Goal: Information Seeking & Learning: Learn about a topic

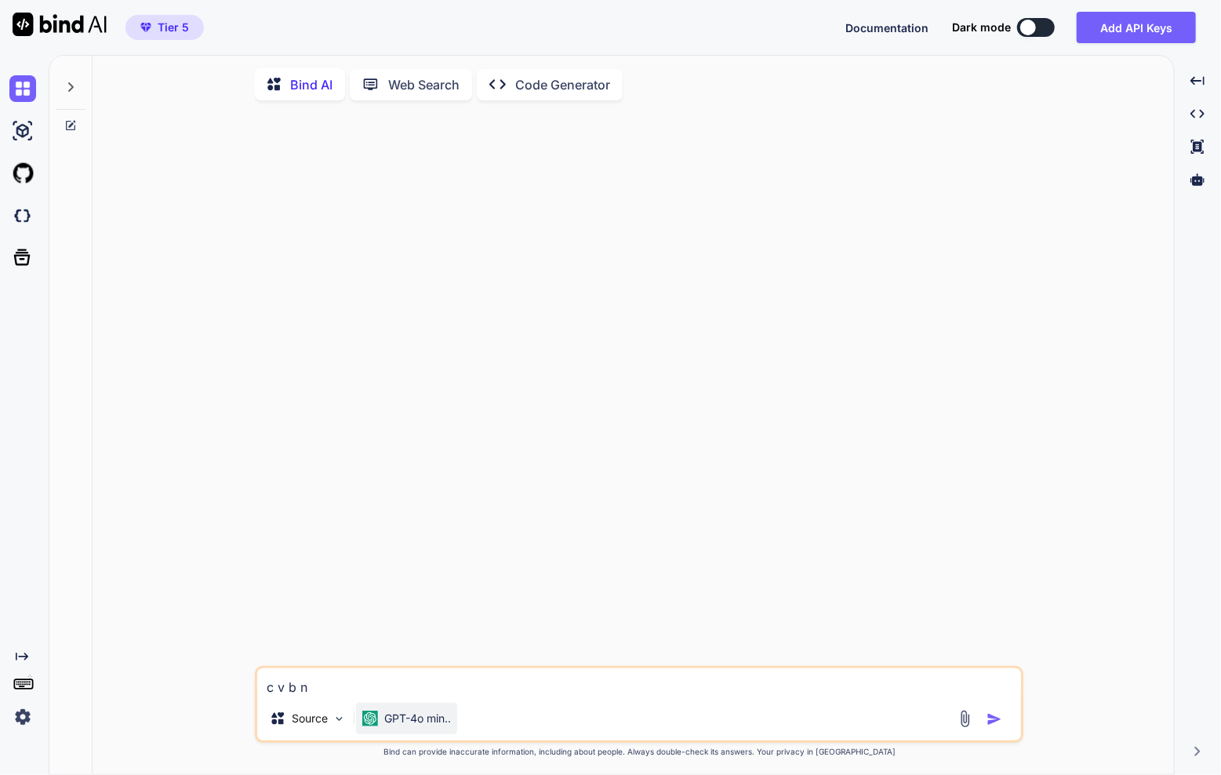
click at [400, 712] on div "GPT-4o min.." at bounding box center [406, 718] width 101 height 31
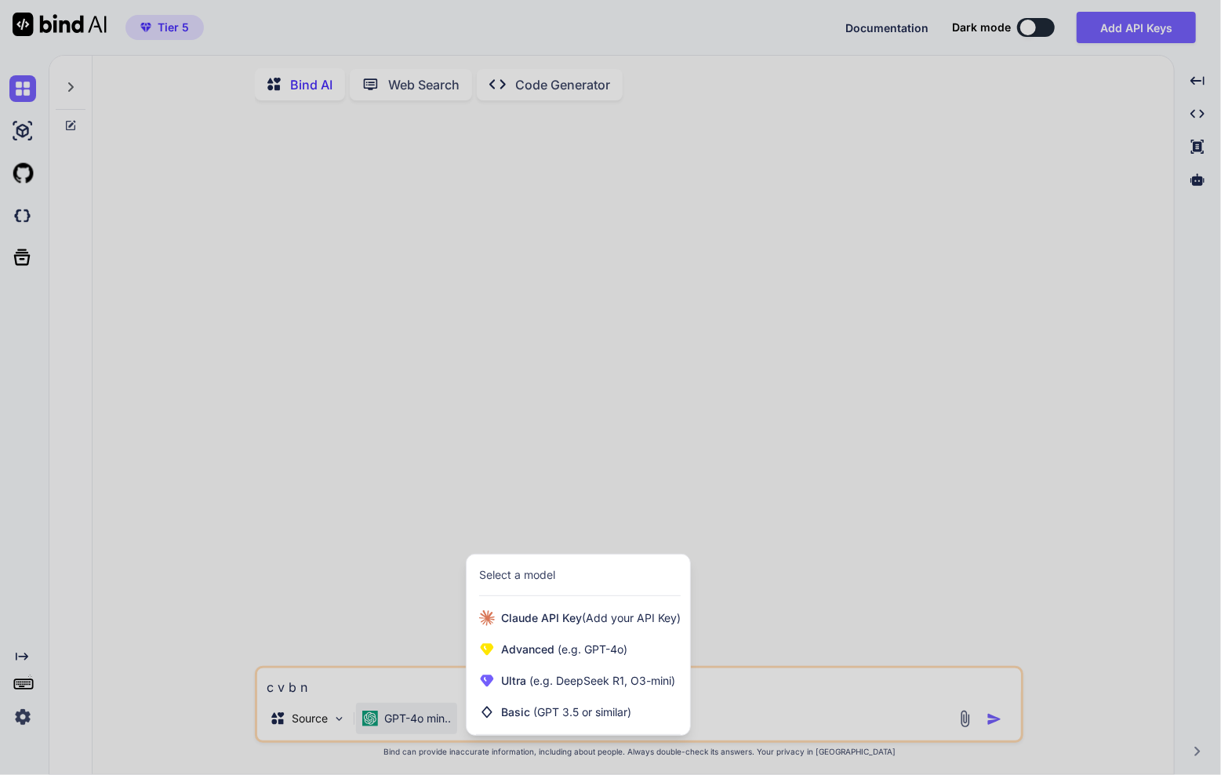
click at [400, 712] on div at bounding box center [610, 387] width 1221 height 775
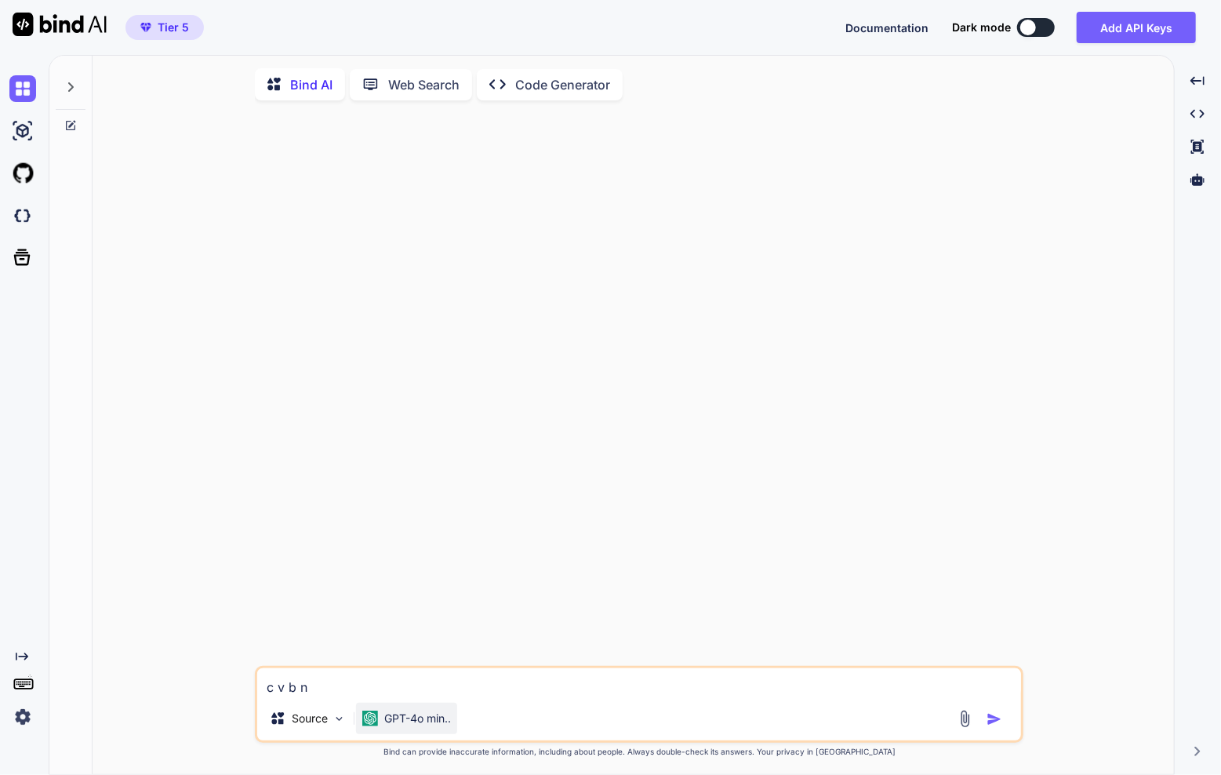
click at [400, 712] on div "GPT-4o min.." at bounding box center [406, 718] width 101 height 31
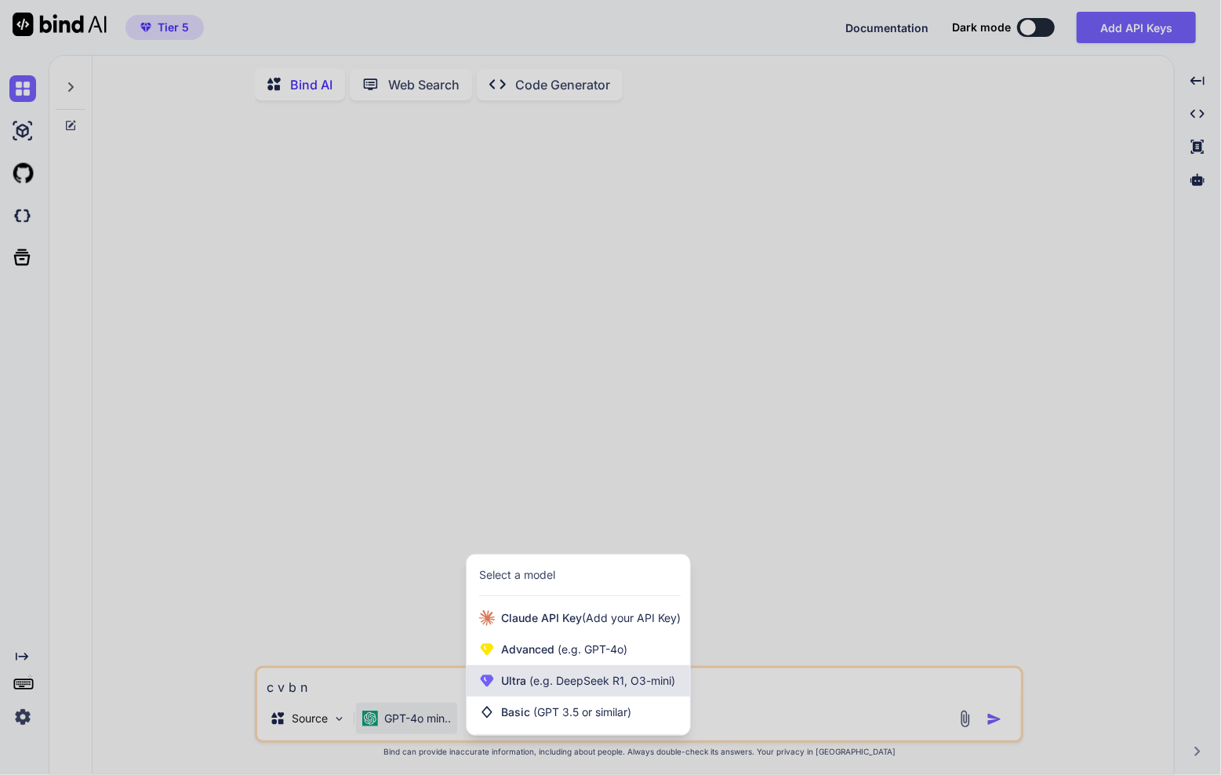
click at [565, 683] on span "(e.g. DeepSeek R1, O3-mini)" at bounding box center [600, 679] width 149 height 13
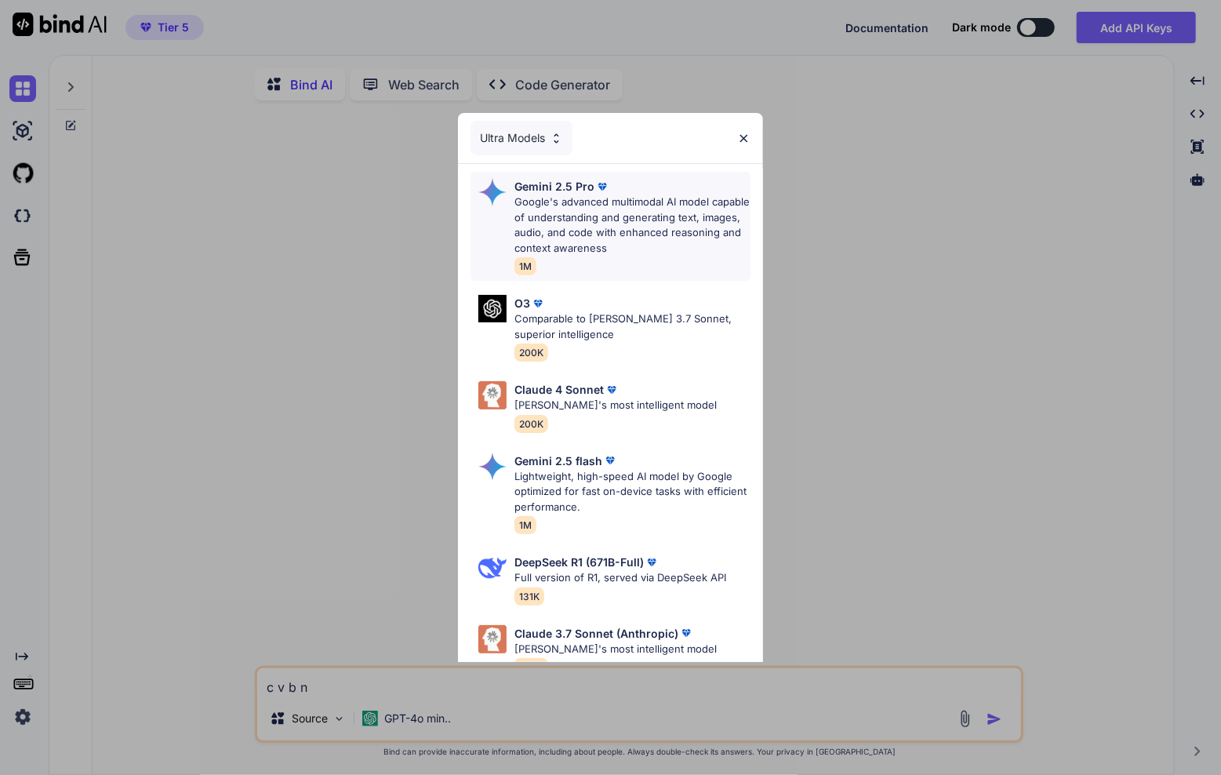
click at [634, 189] on div "Gemini 2.5 Pro" at bounding box center [632, 186] width 236 height 16
type textarea "x"
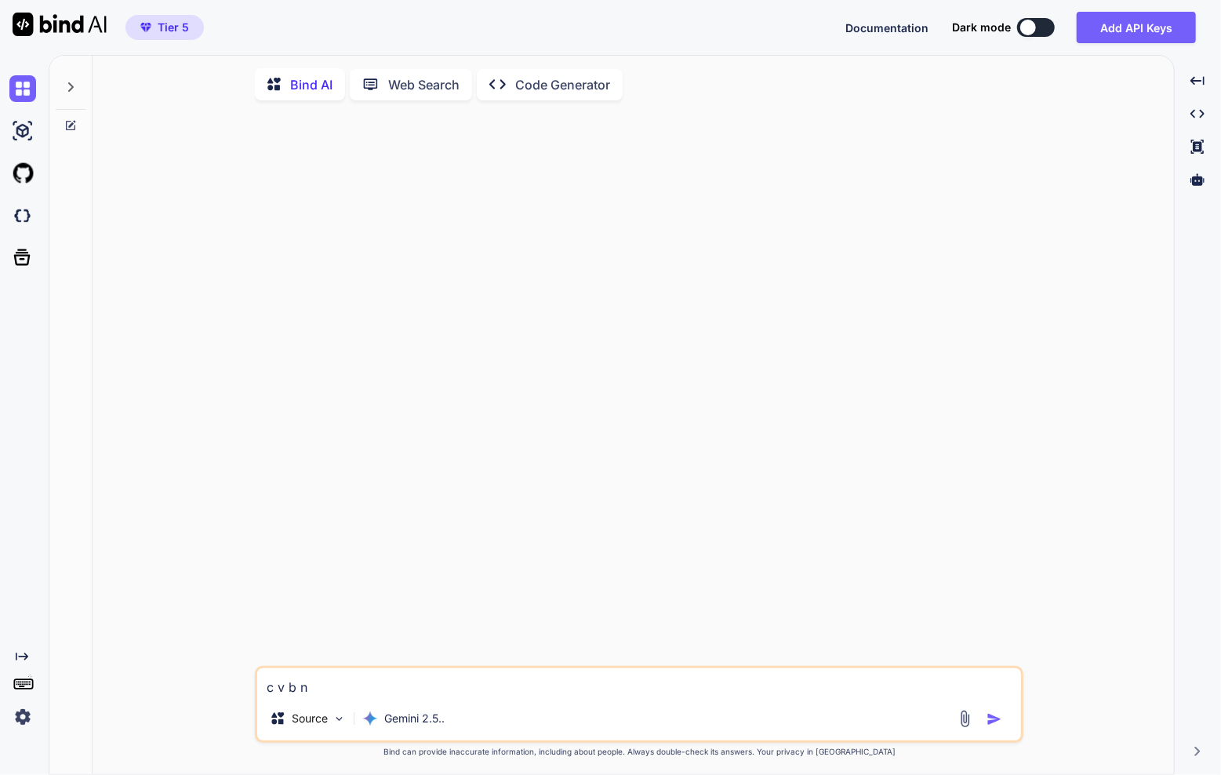
click at [398, 688] on textarea "c v b n" at bounding box center [639, 682] width 764 height 28
type textarea "i"
type textarea "i want to understand docker better, what is it and how it is used and hwo to in…"
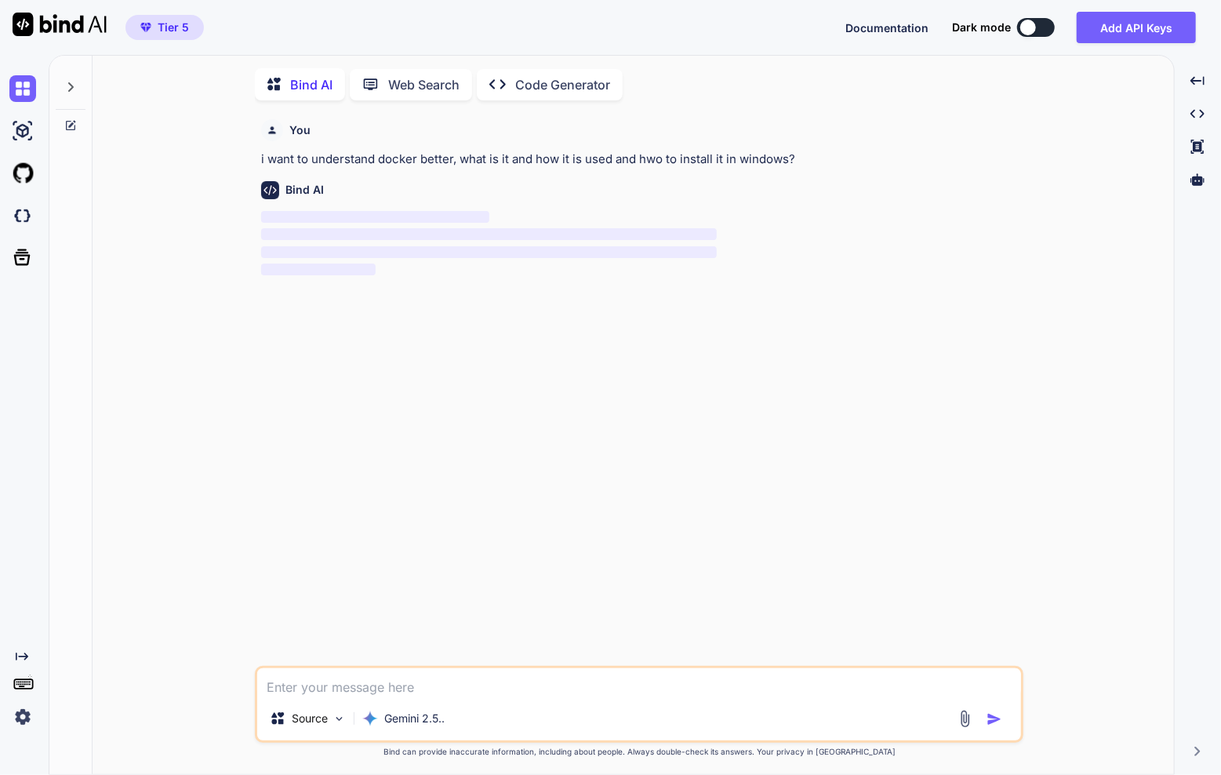
scroll to position [5, 0]
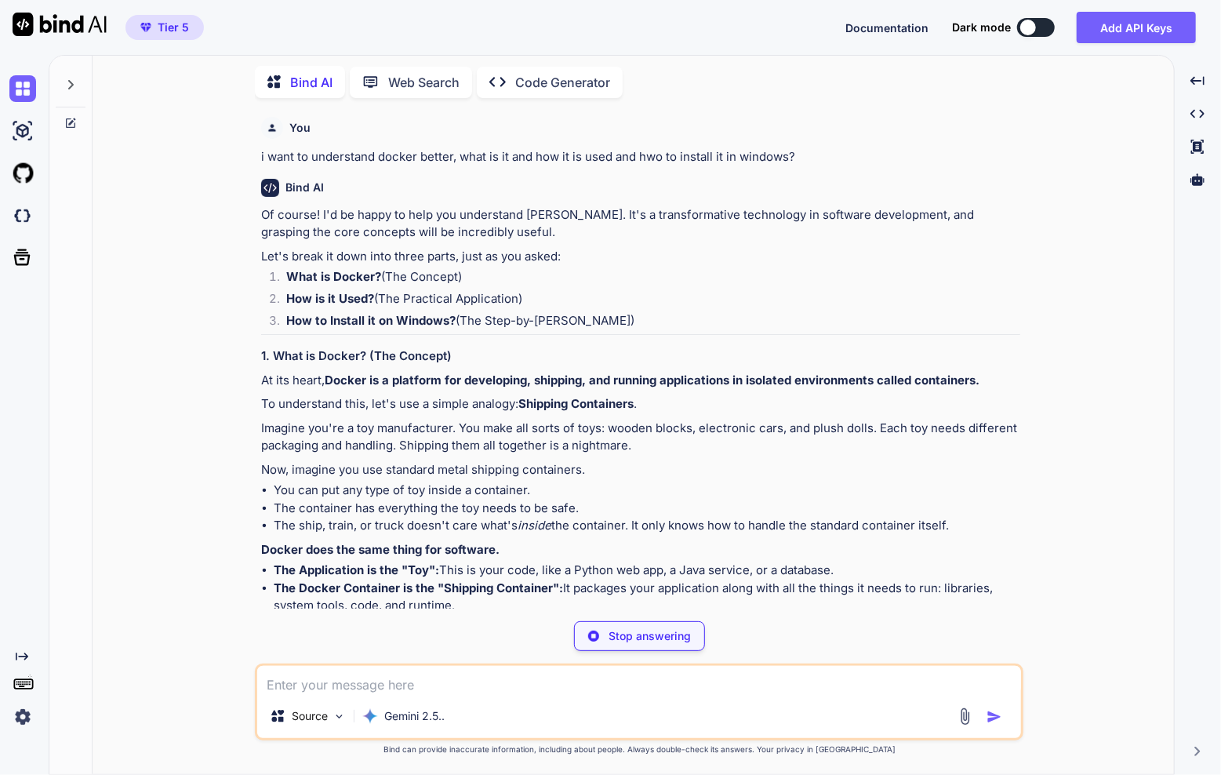
click at [725, 303] on li "How is it Used? (The Practical Application)" at bounding box center [647, 301] width 746 height 22
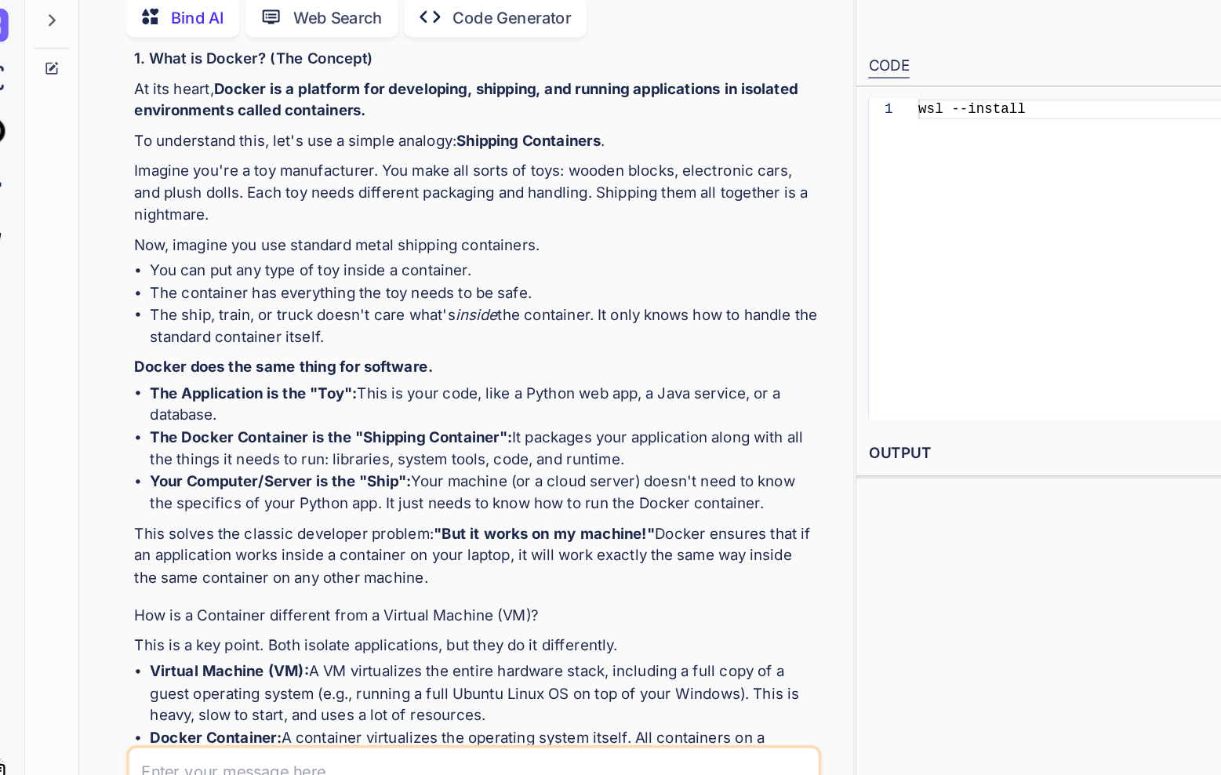
scroll to position [239, 0]
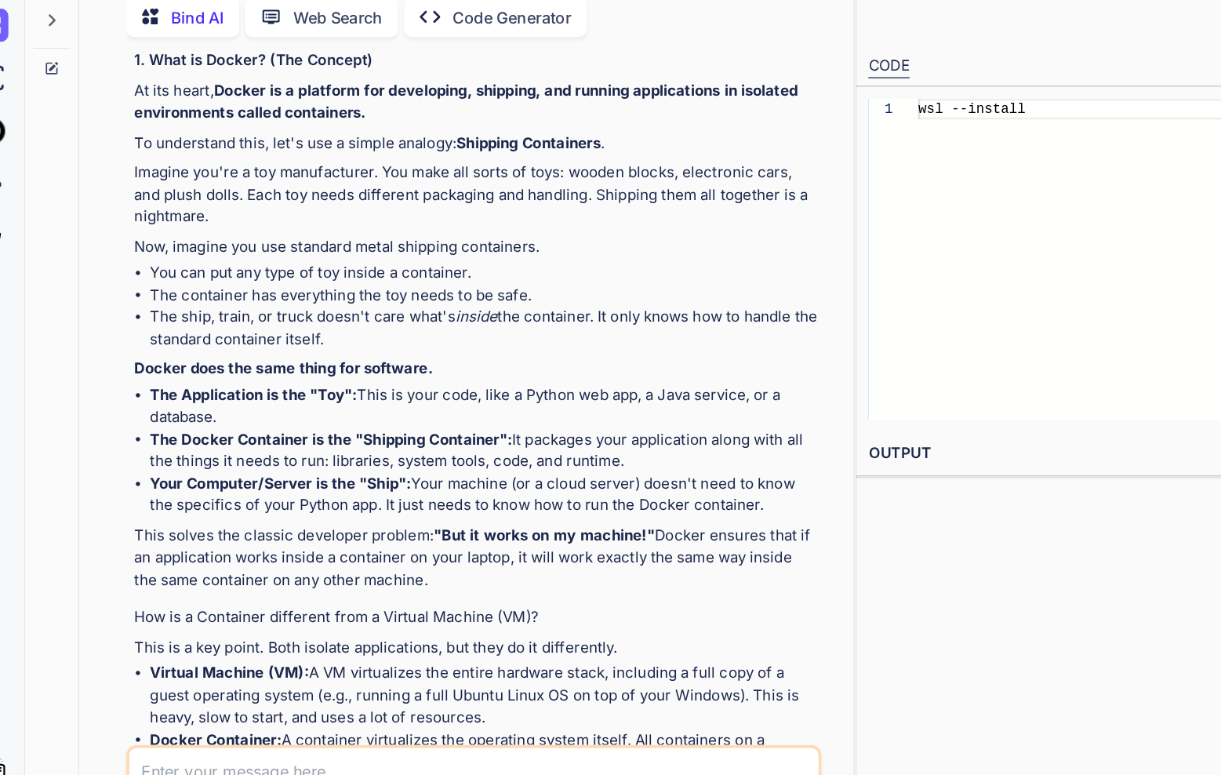
click at [517, 318] on li "The ship, train, or truck doesn't care what's inside the container. It only kno…" at bounding box center [415, 330] width 533 height 35
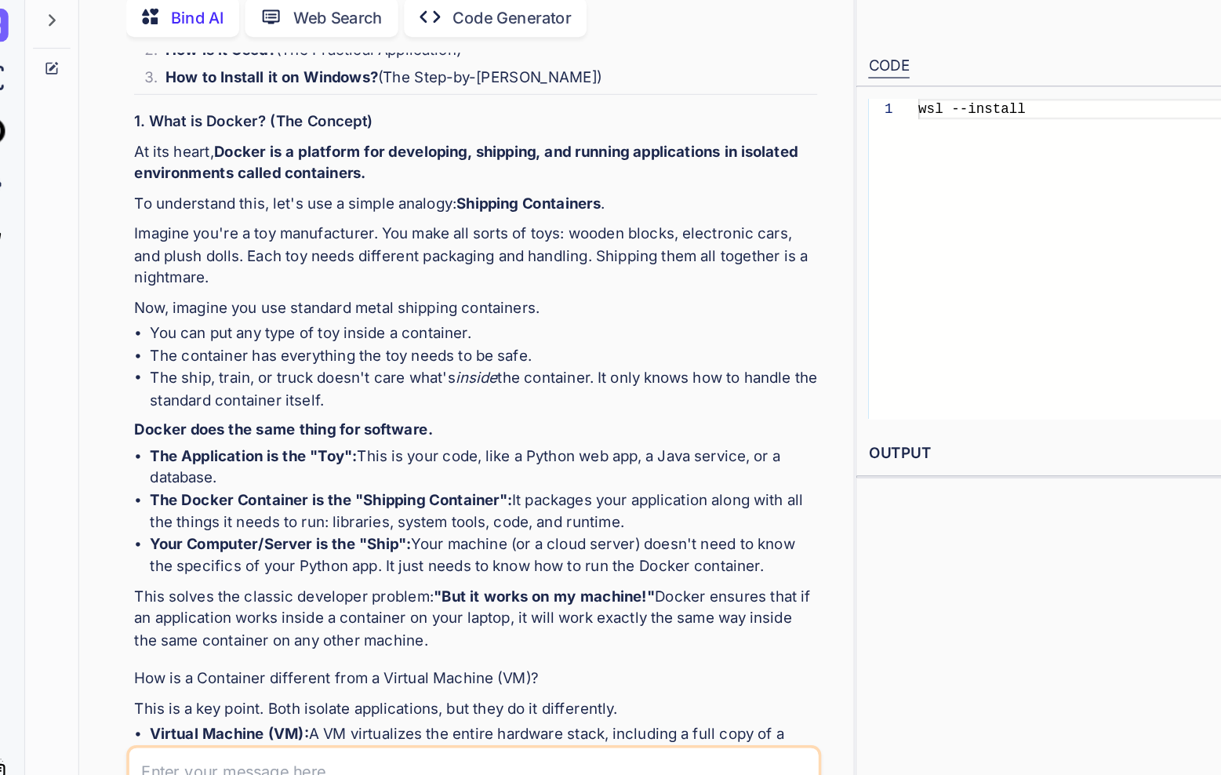
scroll to position [188, 0]
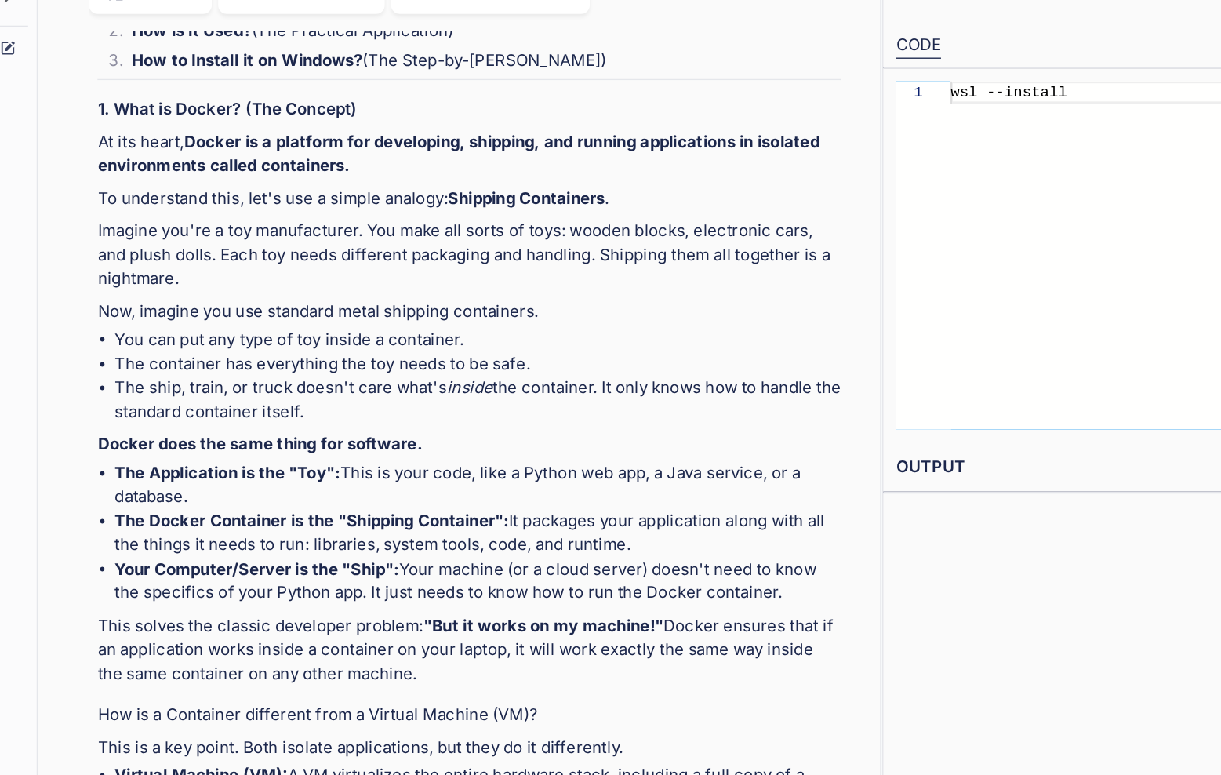
click at [546, 300] on p "Imagine you're a toy manufacturer. You make all sorts of toys: wooden blocks, e…" at bounding box center [409, 275] width 546 height 53
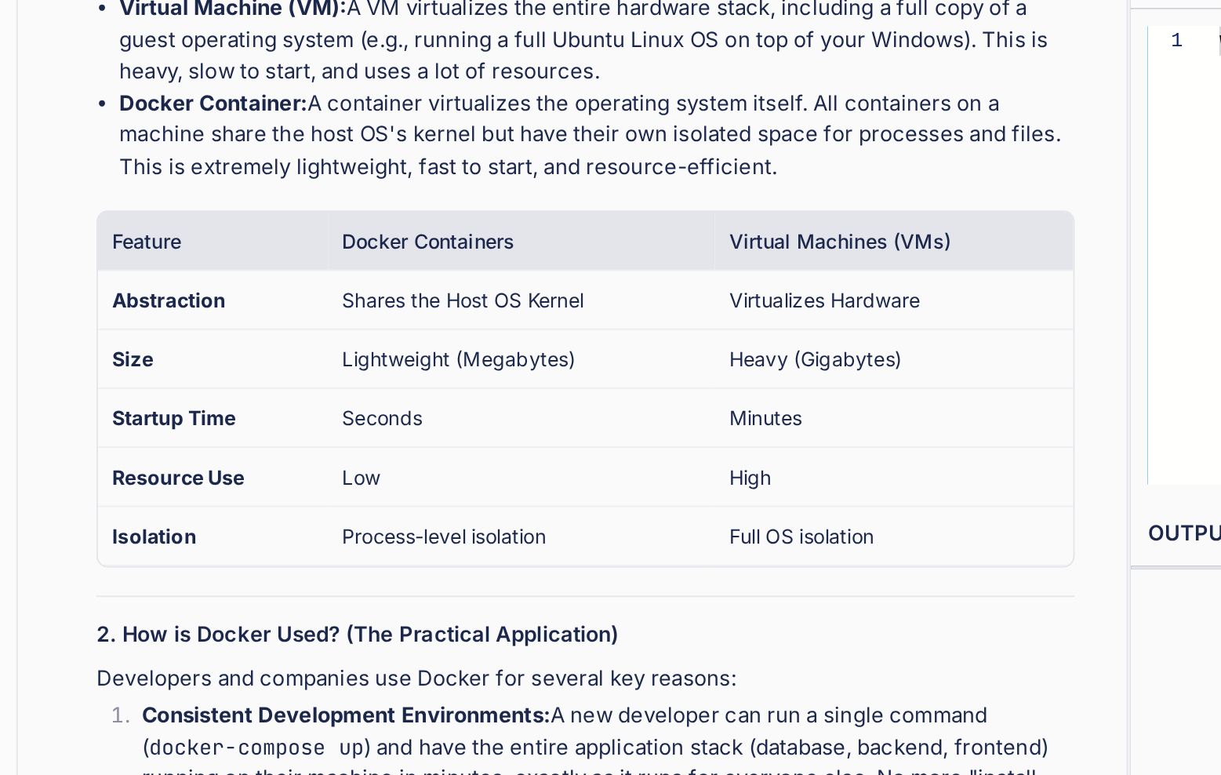
scroll to position [706, 0]
